Goal: Use online tool/utility

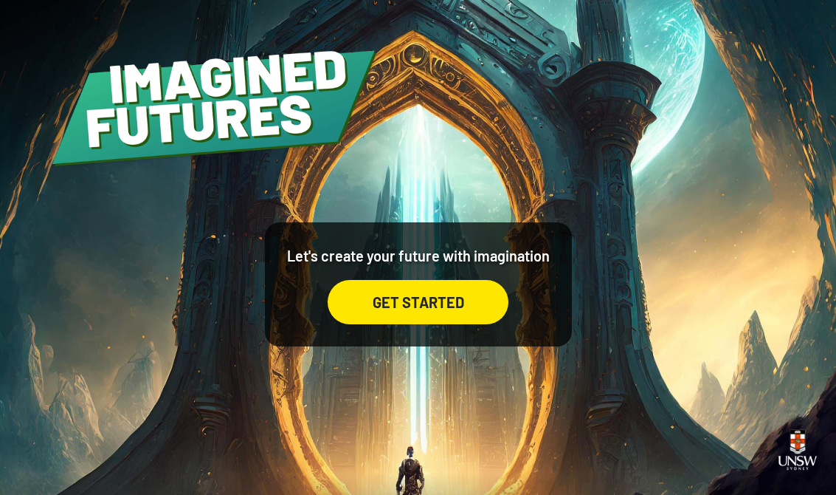
click at [474, 320] on div "GET STARTED" at bounding box center [418, 302] width 181 height 44
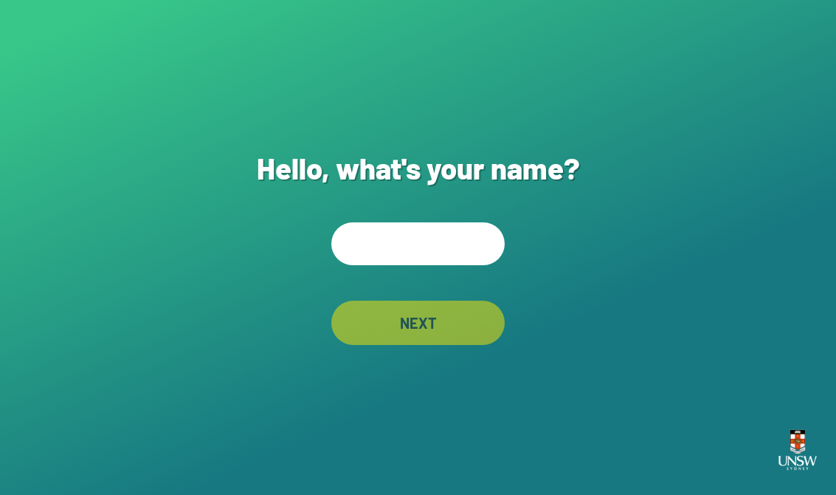
click at [472, 256] on input "text" at bounding box center [417, 243] width 173 height 43
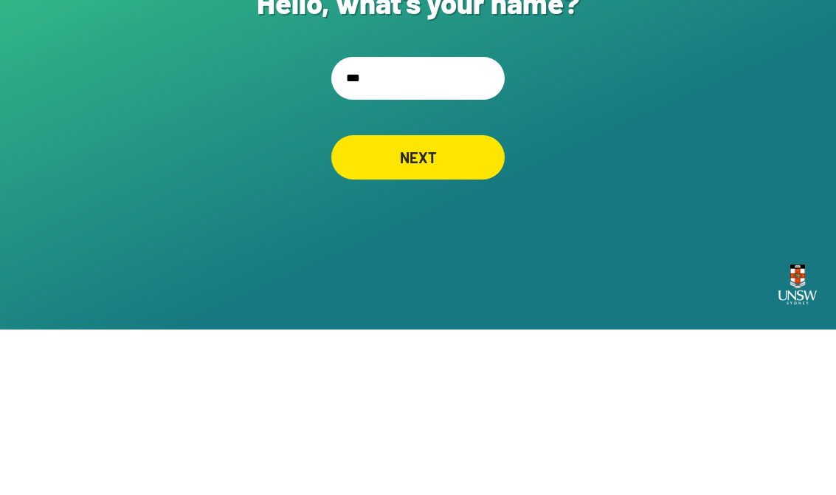
type input "****"
click at [464, 300] on div "NEXT" at bounding box center [417, 322] width 173 height 44
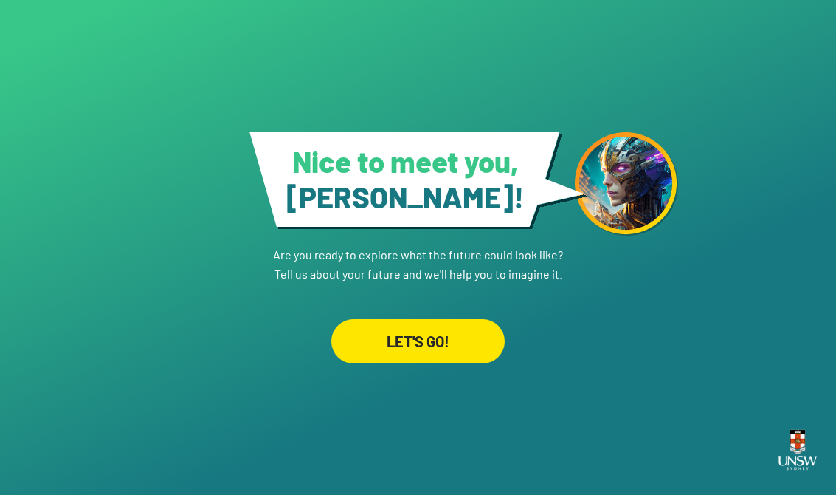
click at [464, 324] on div "LET'S GO!" at bounding box center [417, 341] width 173 height 44
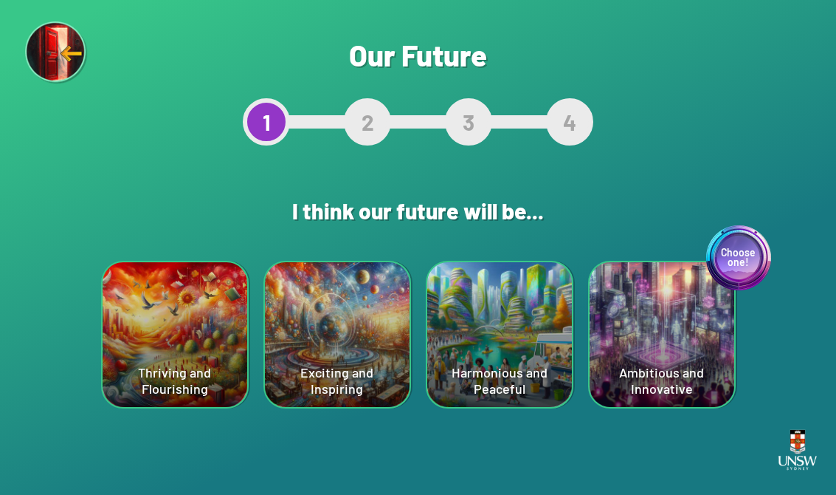
scroll to position [23, 0]
click at [548, 333] on div "Choose one! Ambitious and Innovative" at bounding box center [662, 334] width 145 height 145
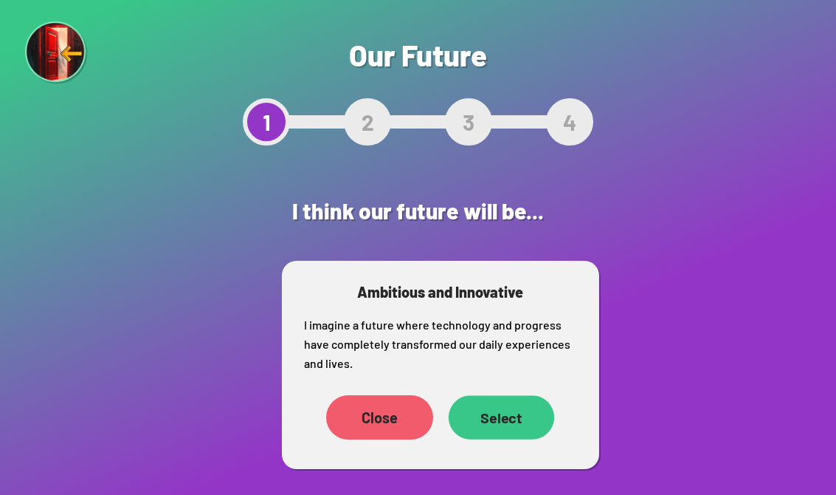
click at [517, 396] on div "Select" at bounding box center [501, 417] width 106 height 44
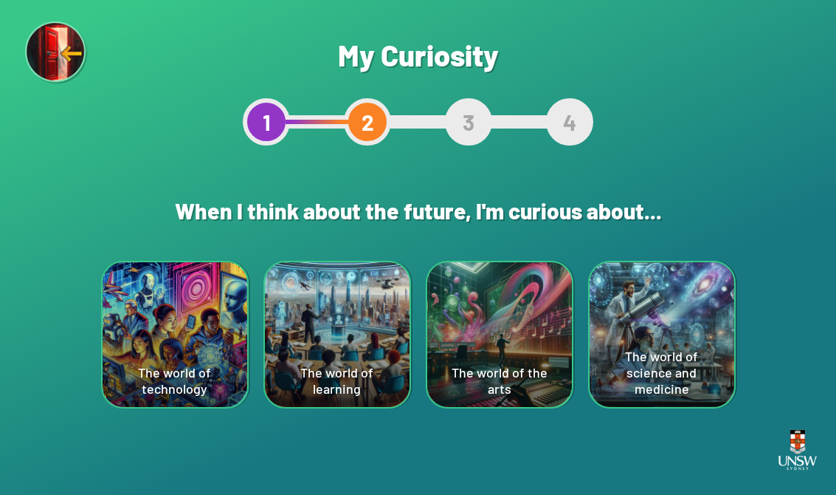
click at [118, 363] on div "The world of technology" at bounding box center [175, 334] width 145 height 145
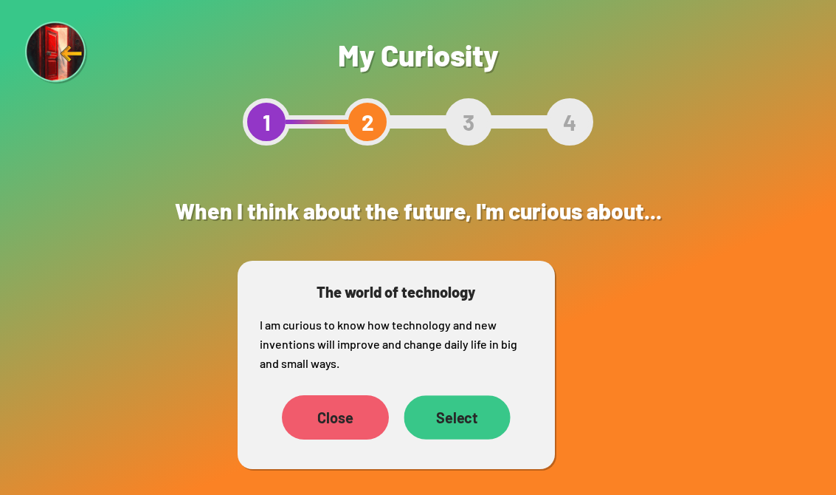
click at [484, 427] on div "Select" at bounding box center [457, 417] width 106 height 44
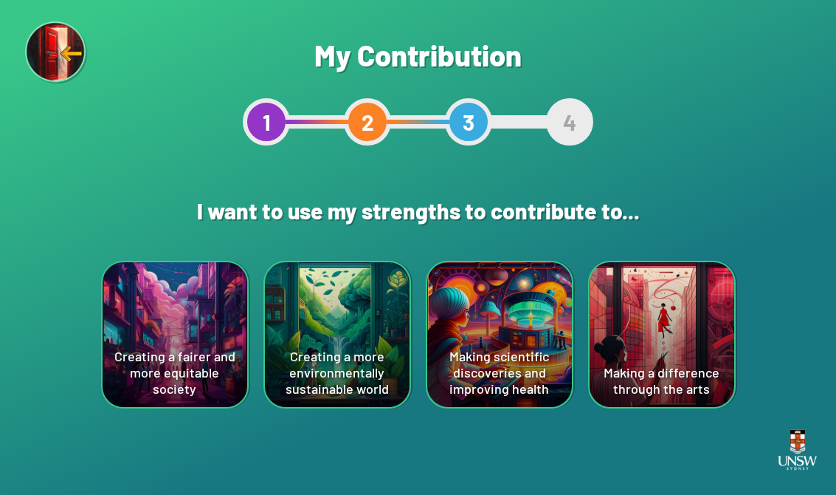
click at [388, 363] on div "Creating a more environmentally sustainable world" at bounding box center [337, 334] width 145 height 145
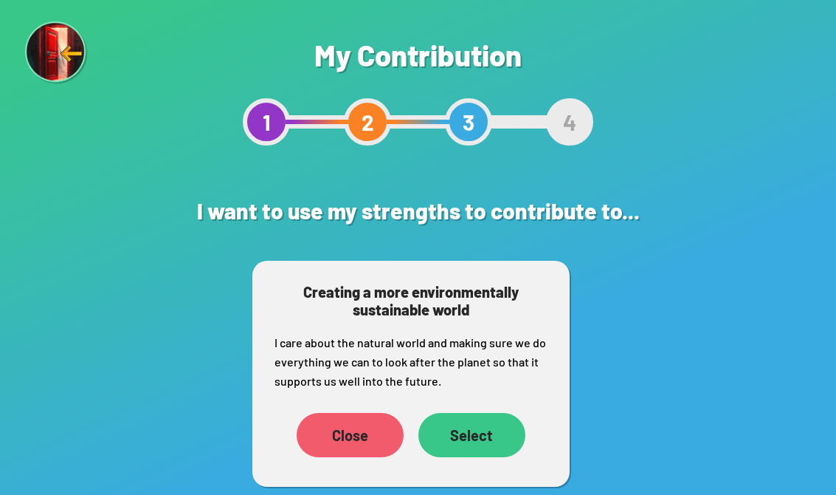
click at [497, 441] on div "Select" at bounding box center [472, 435] width 107 height 44
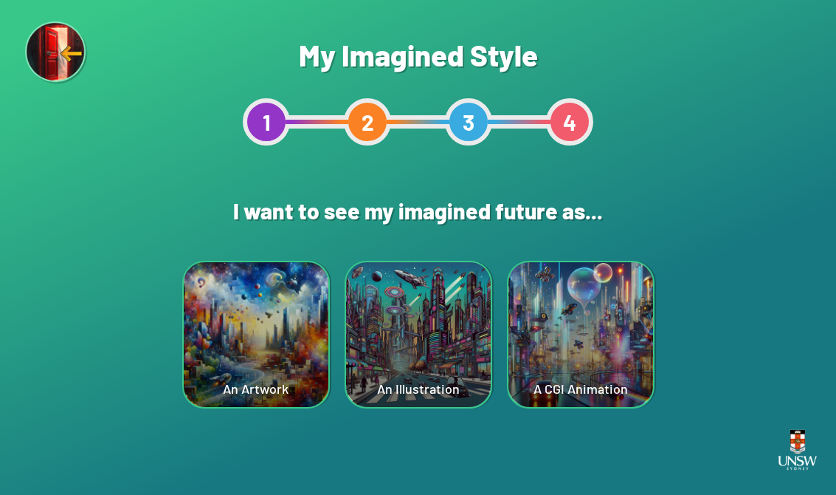
click at [459, 356] on div "An Illustration" at bounding box center [418, 334] width 145 height 145
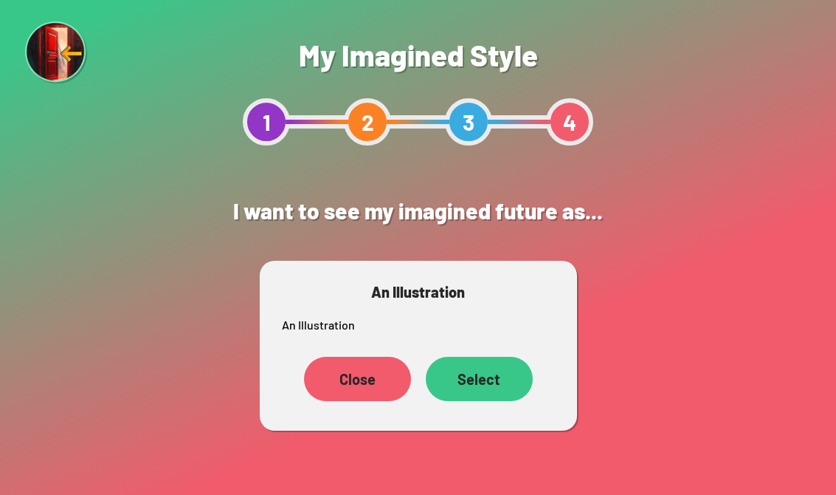
click at [504, 379] on div "Select" at bounding box center [479, 379] width 107 height 44
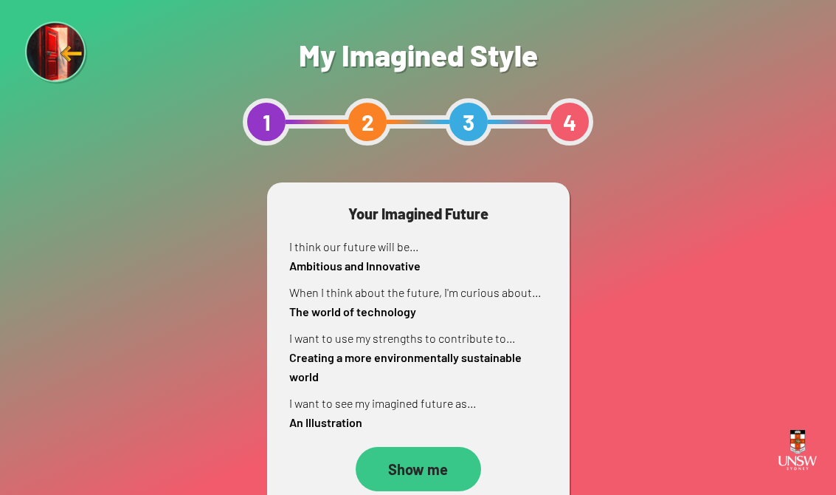
scroll to position [23, 0]
click at [447, 449] on div "Show me" at bounding box center [417, 468] width 121 height 43
